Goal: Task Accomplishment & Management: Manage account settings

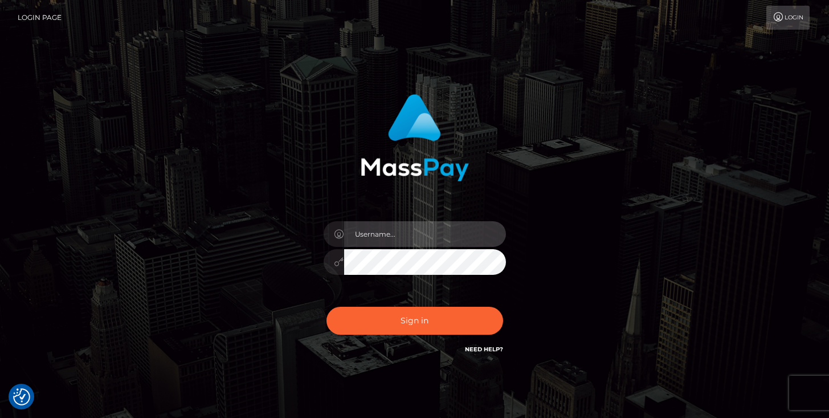
click at [421, 232] on input "text" at bounding box center [425, 234] width 162 height 26
type input "[PERSON_NAME].throne"
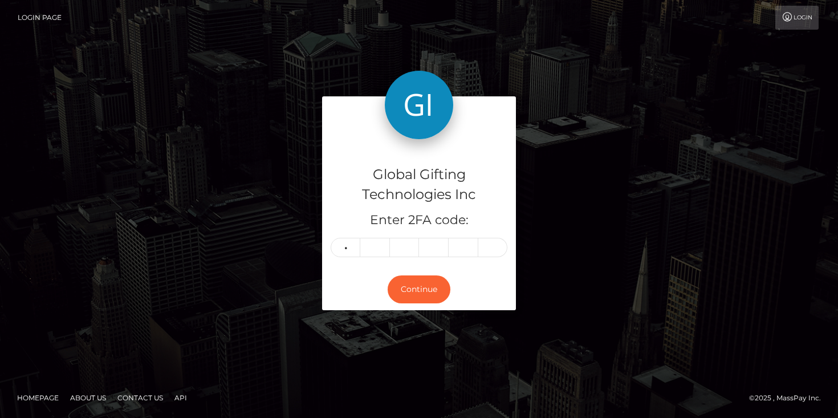
type input "0"
type input "7"
type input "3"
type input "1"
type input "7"
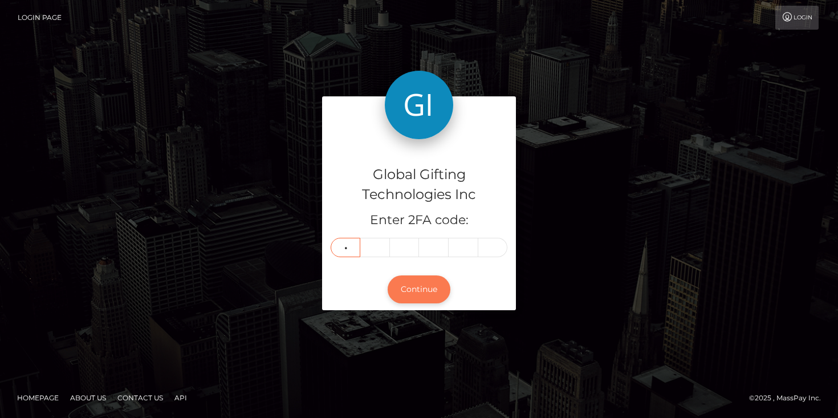
type input "7"
type input "2"
type input "8"
type input "1"
type input "8"
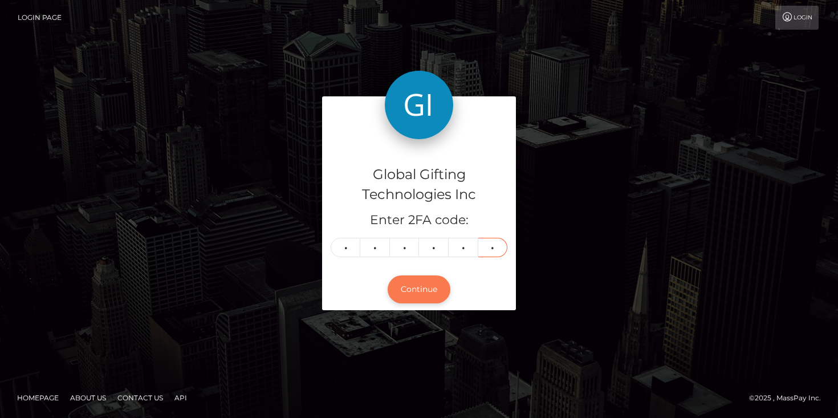
type input "5"
click at [436, 285] on button "Continue" at bounding box center [418, 289] width 63 height 28
click at [409, 289] on button "Continue" at bounding box center [418, 289] width 63 height 28
click at [414, 293] on button "Continue" at bounding box center [418, 289] width 63 height 28
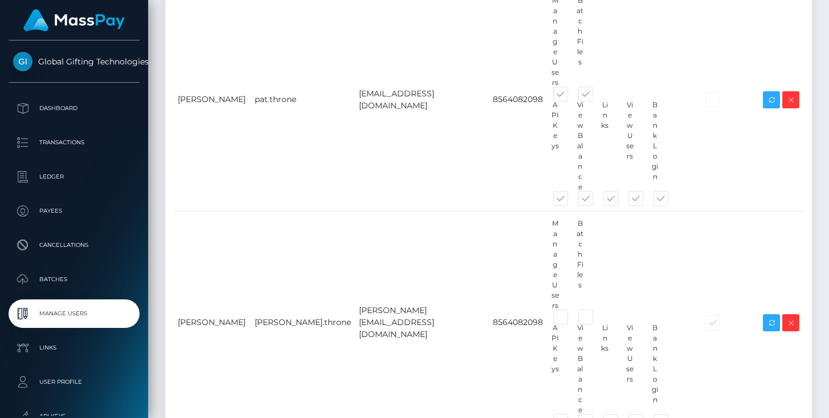
scroll to position [1993, 0]
